Goal: Task Accomplishment & Management: Use online tool/utility

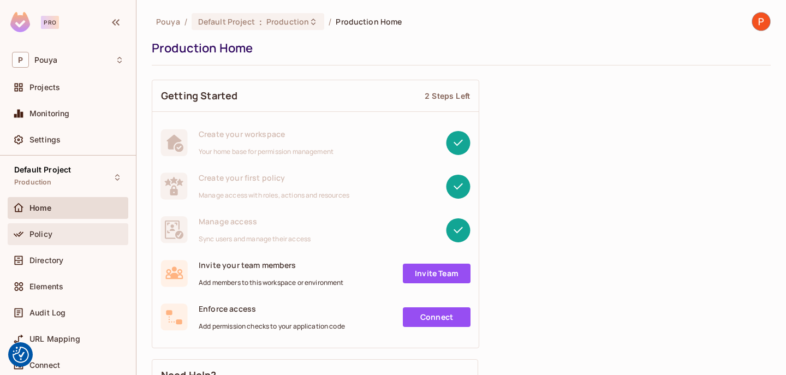
click at [46, 236] on span "Policy" at bounding box center [40, 234] width 23 height 9
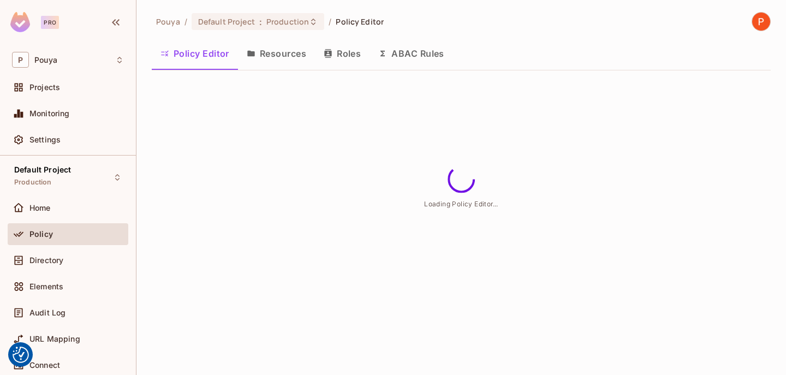
click at [276, 51] on button "Resources" at bounding box center [276, 53] width 77 height 27
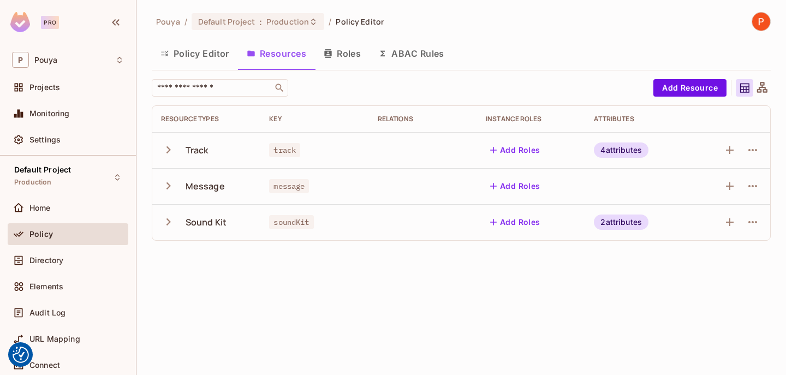
click at [413, 44] on button "ABAC Rules" at bounding box center [411, 53] width 84 height 27
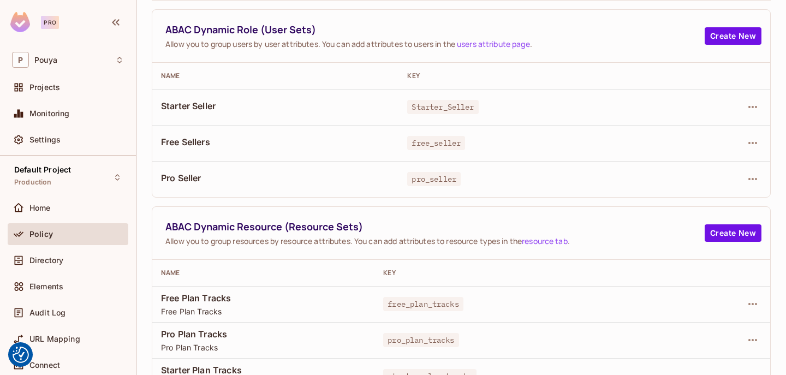
scroll to position [90, 0]
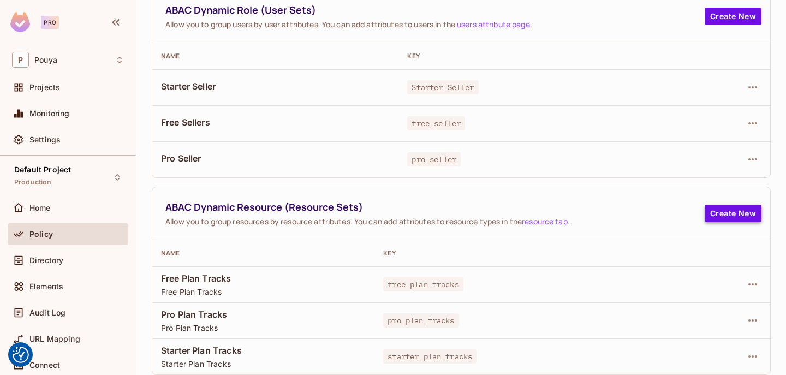
click at [718, 207] on button "Create New" at bounding box center [733, 213] width 57 height 17
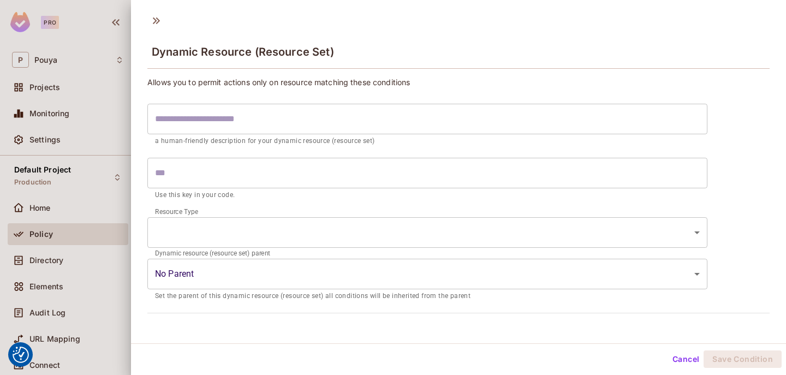
click at [295, 272] on body "We use cookies to enhance your browsing experience, serve personalized ads or c…" at bounding box center [393, 187] width 786 height 375
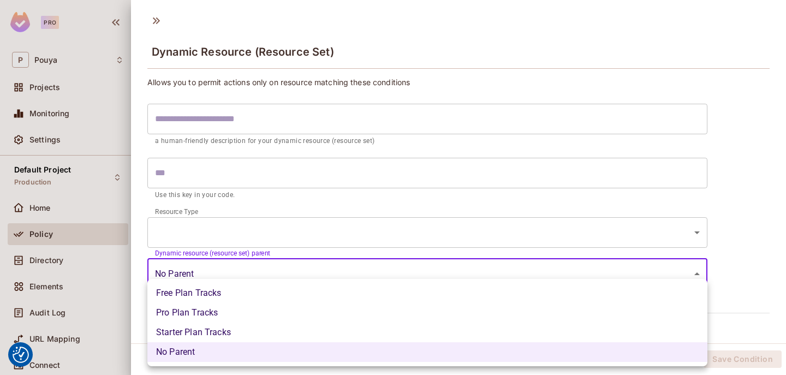
click at [276, 308] on li "Pro Plan Tracks" at bounding box center [427, 313] width 560 height 20
type input "**********"
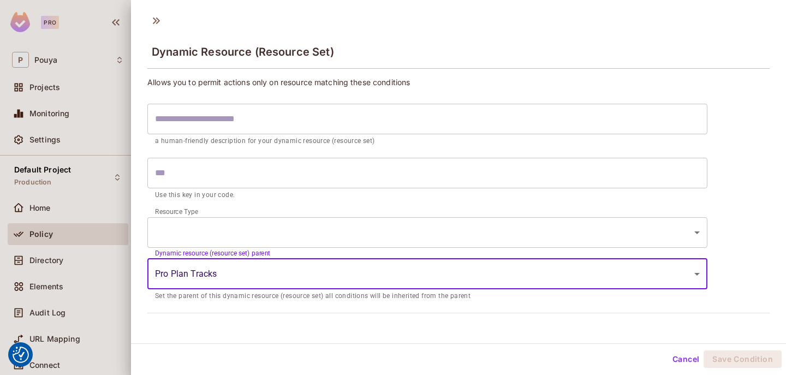
click at [678, 357] on button "Cancel" at bounding box center [685, 358] width 35 height 17
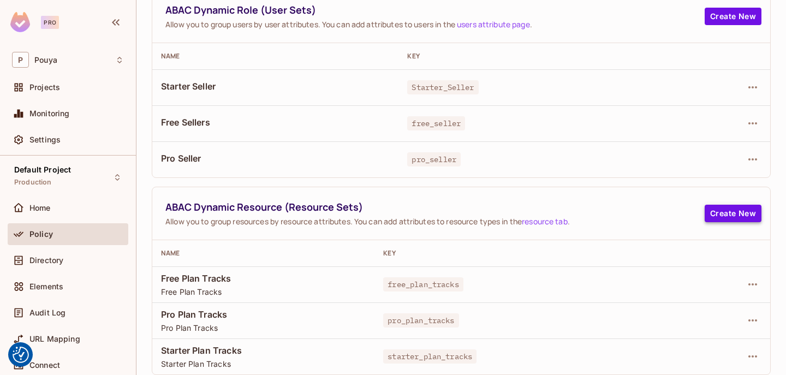
click at [723, 206] on button "Create New" at bounding box center [733, 213] width 57 height 17
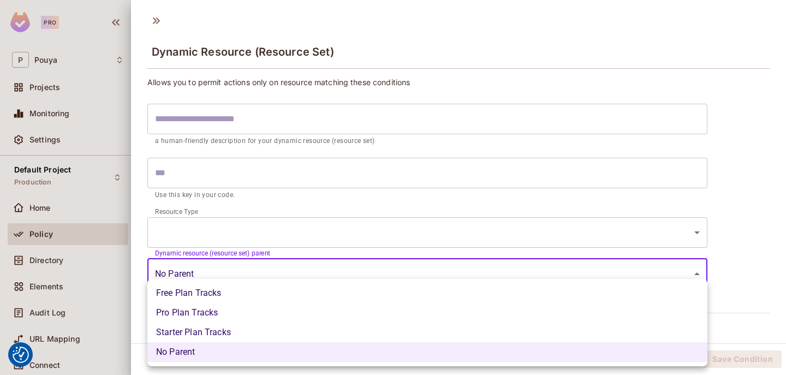
click at [374, 278] on body "We use cookies to enhance your browsing experience, serve personalized ads or c…" at bounding box center [393, 187] width 786 height 375
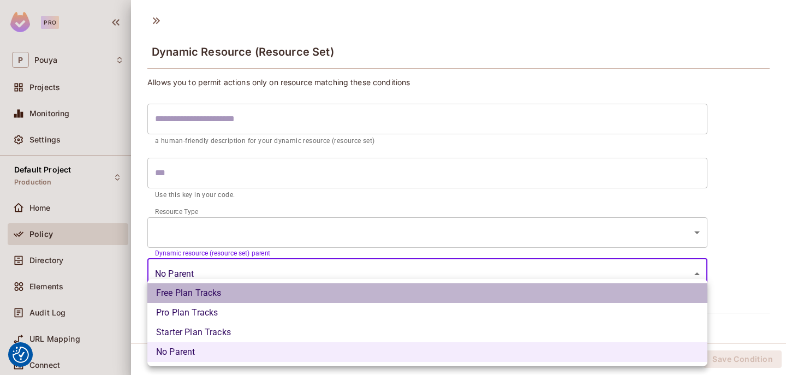
click at [368, 291] on li "Free Plan Tracks" at bounding box center [427, 293] width 560 height 20
type input "**********"
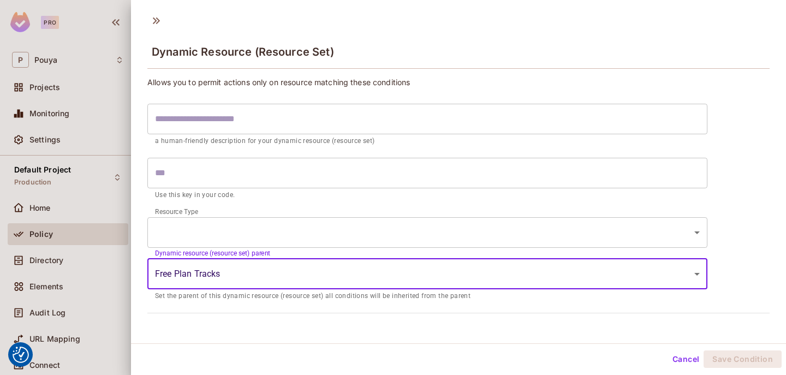
click at [360, 232] on body "We use cookies to enhance your browsing experience, serve personalized ads or c…" at bounding box center [393, 187] width 786 height 375
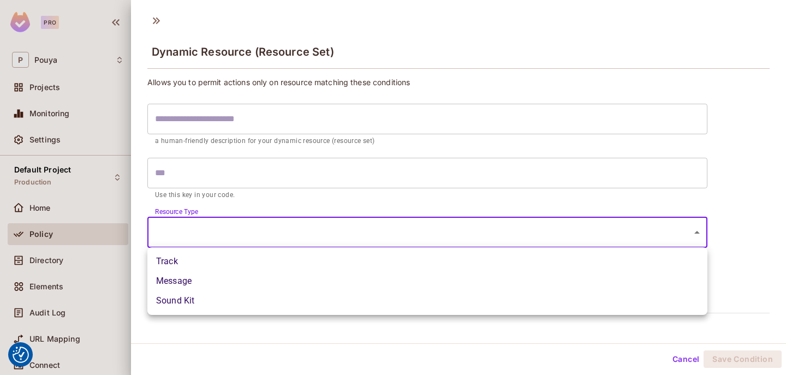
click at [345, 259] on li "Track" at bounding box center [427, 262] width 560 height 20
type input "*****"
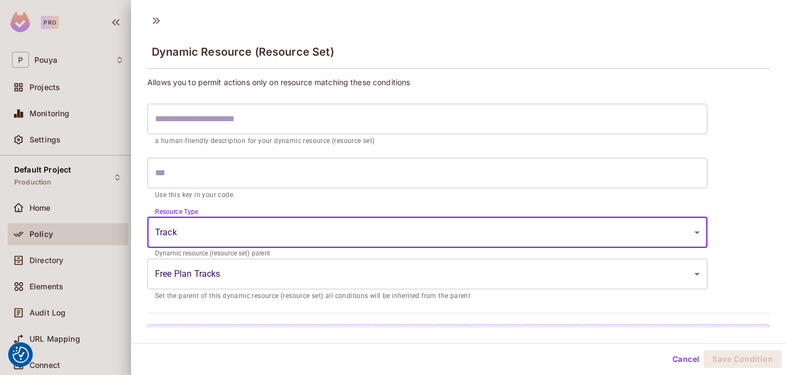
scroll to position [14, 0]
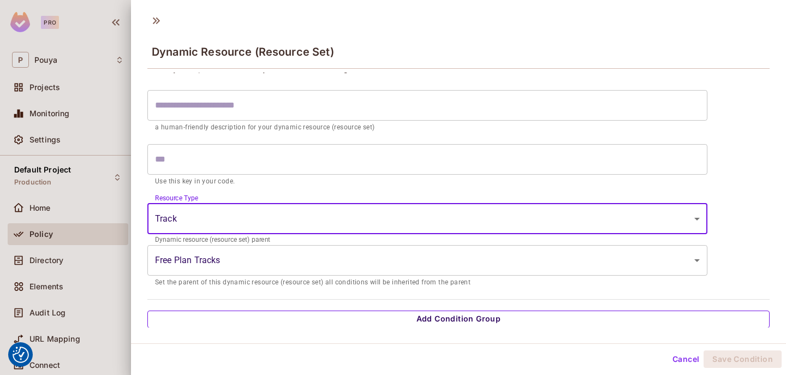
click at [341, 315] on button "Add Condition Group" at bounding box center [458, 319] width 622 height 17
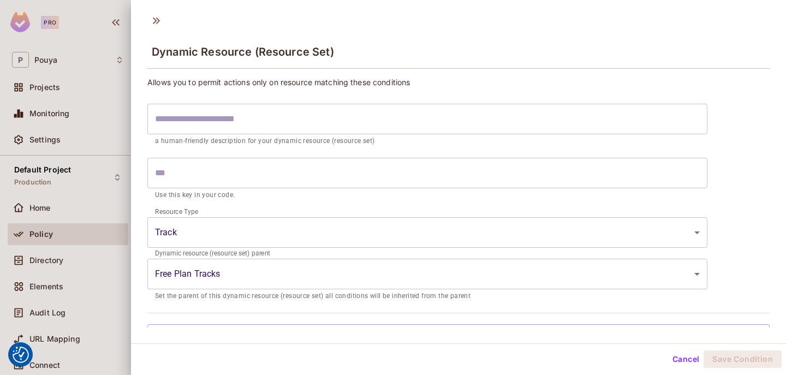
scroll to position [86, 0]
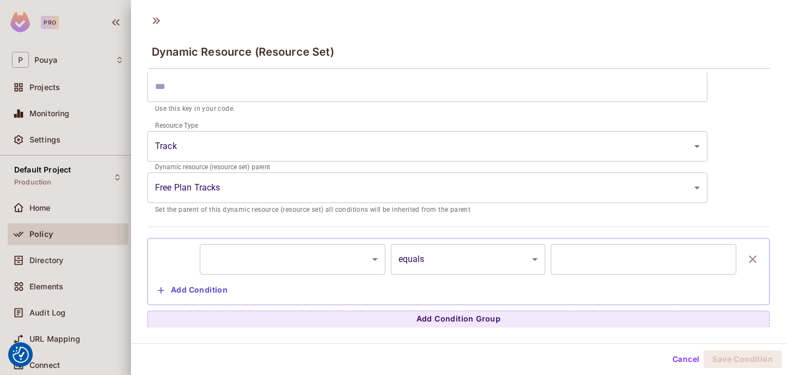
click at [82, 191] on div at bounding box center [393, 187] width 786 height 375
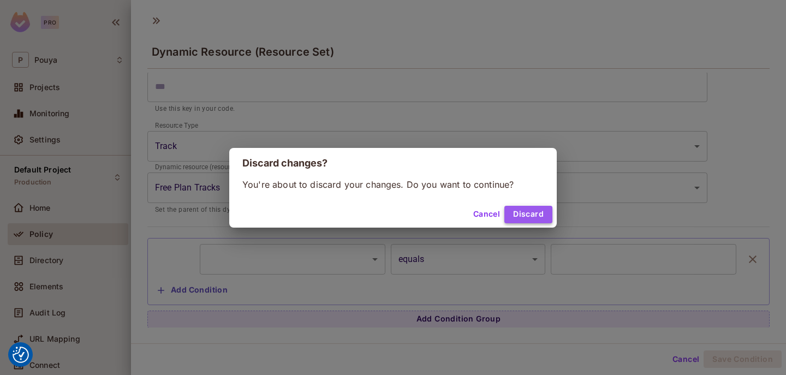
click at [525, 217] on button "Discard" at bounding box center [528, 214] width 48 height 17
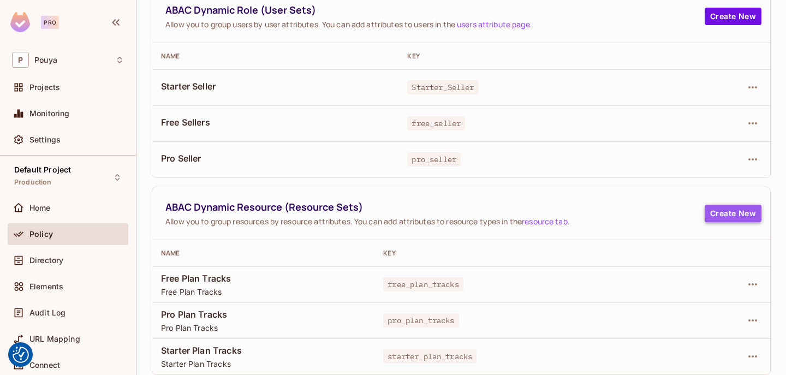
click at [720, 217] on button "Create New" at bounding box center [733, 213] width 57 height 17
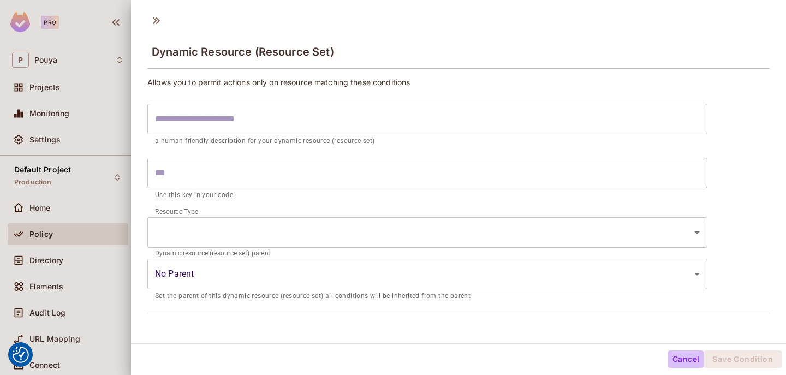
click at [683, 359] on button "Cancel" at bounding box center [685, 358] width 35 height 17
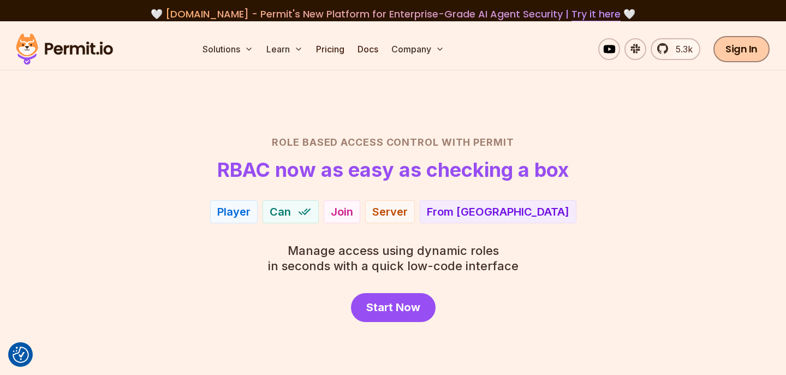
click at [746, 46] on link "Sign In" at bounding box center [741, 49] width 56 height 26
click at [363, 47] on link "Docs" at bounding box center [367, 49] width 29 height 22
